Goal: Transaction & Acquisition: Purchase product/service

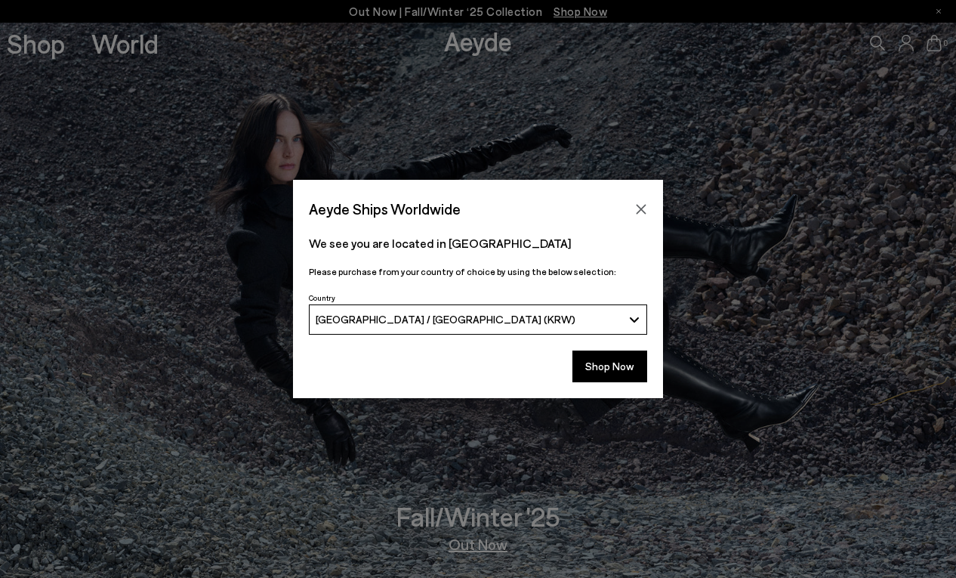
click at [643, 208] on icon "Close" at bounding box center [641, 209] width 12 height 12
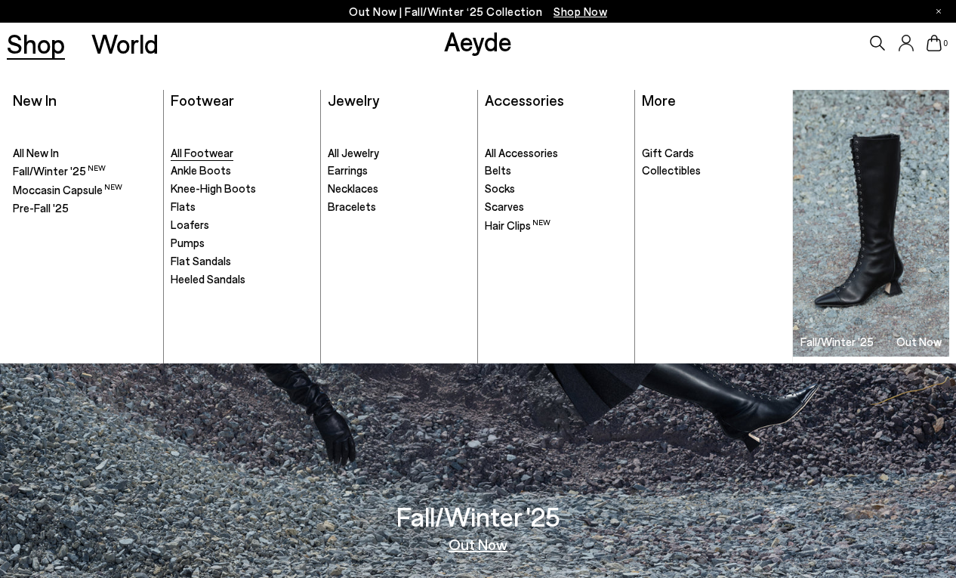
click at [211, 155] on span "All Footwear" at bounding box center [202, 153] width 63 height 14
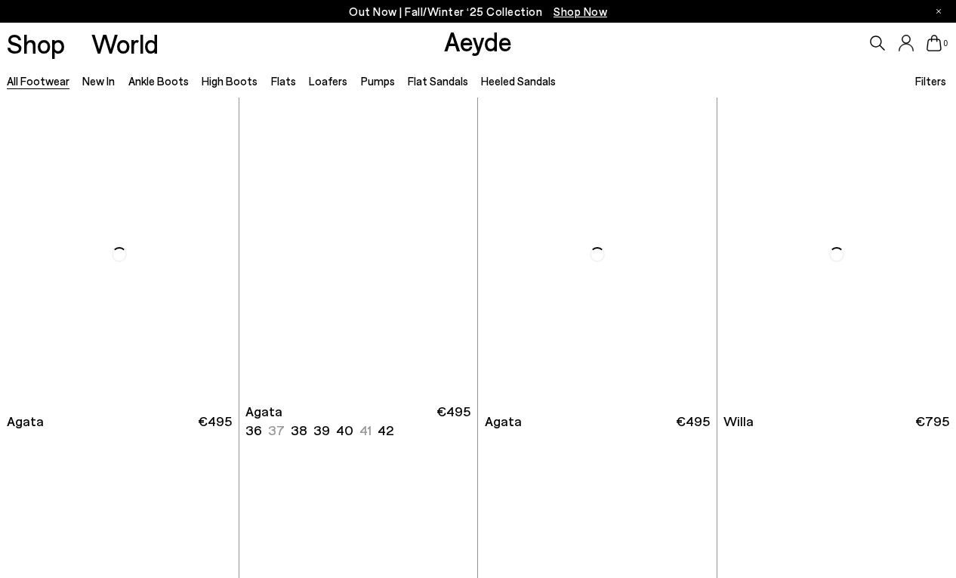
scroll to position [412, 0]
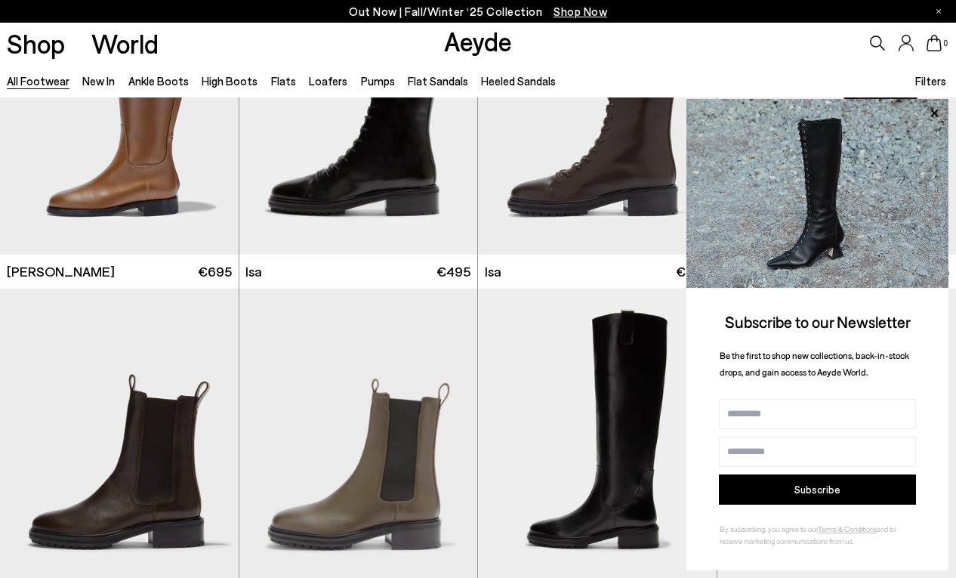
scroll to position [8924, 0]
